Goal: Find specific page/section: Find specific page/section

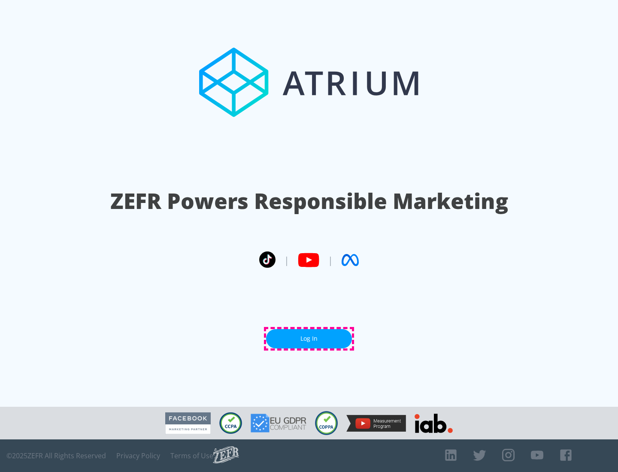
click at [309, 339] on link "Log In" at bounding box center [309, 338] width 86 height 19
